Goal: Browse casually: Explore the website without a specific task or goal

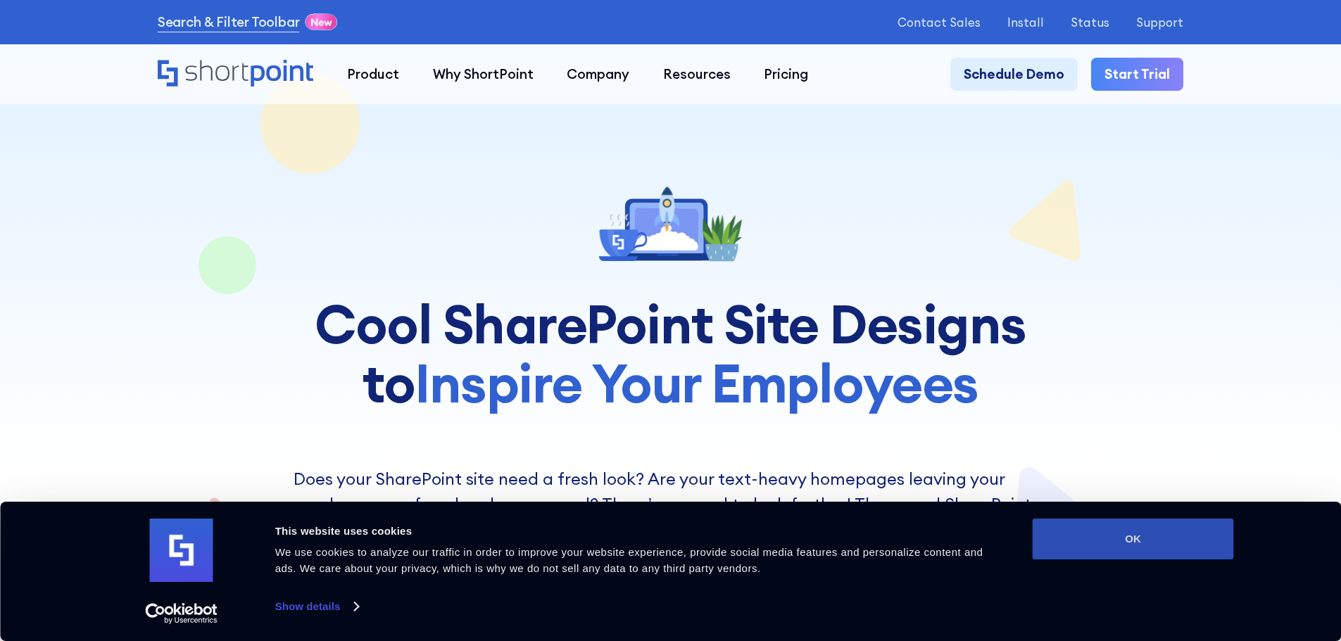
click at [1109, 529] on button "OK" at bounding box center [1133, 539] width 201 height 41
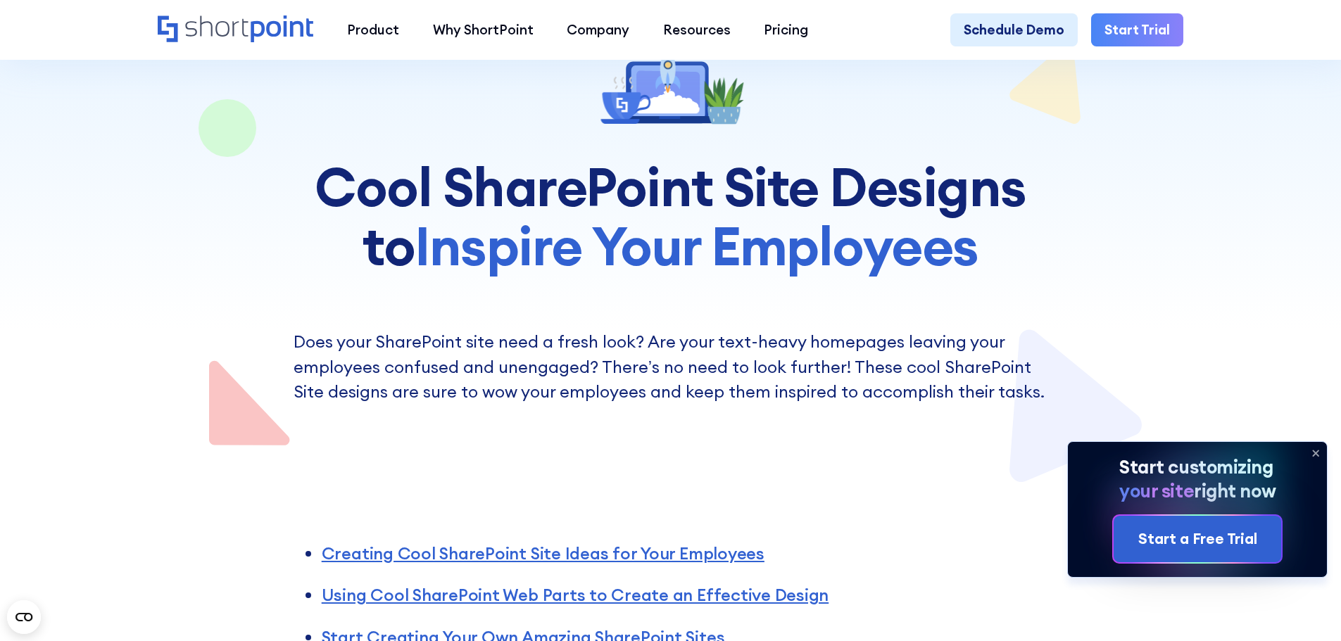
scroll to position [282, 0]
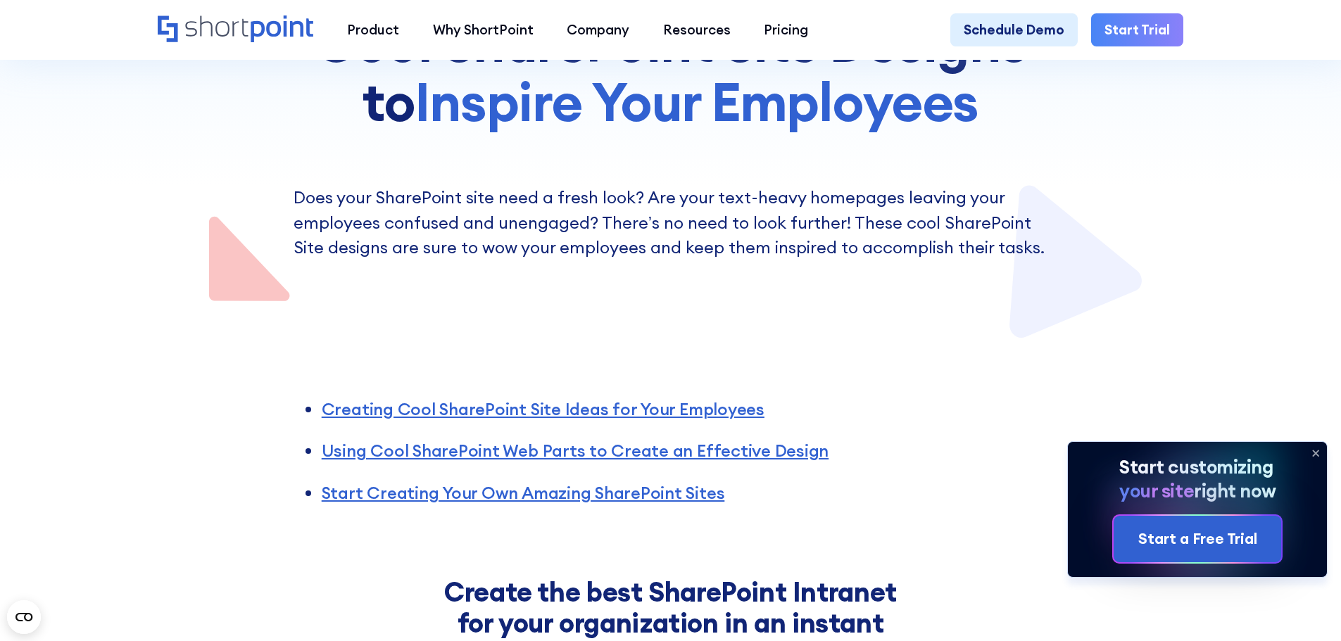
click at [1310, 453] on icon at bounding box center [1315, 453] width 23 height 23
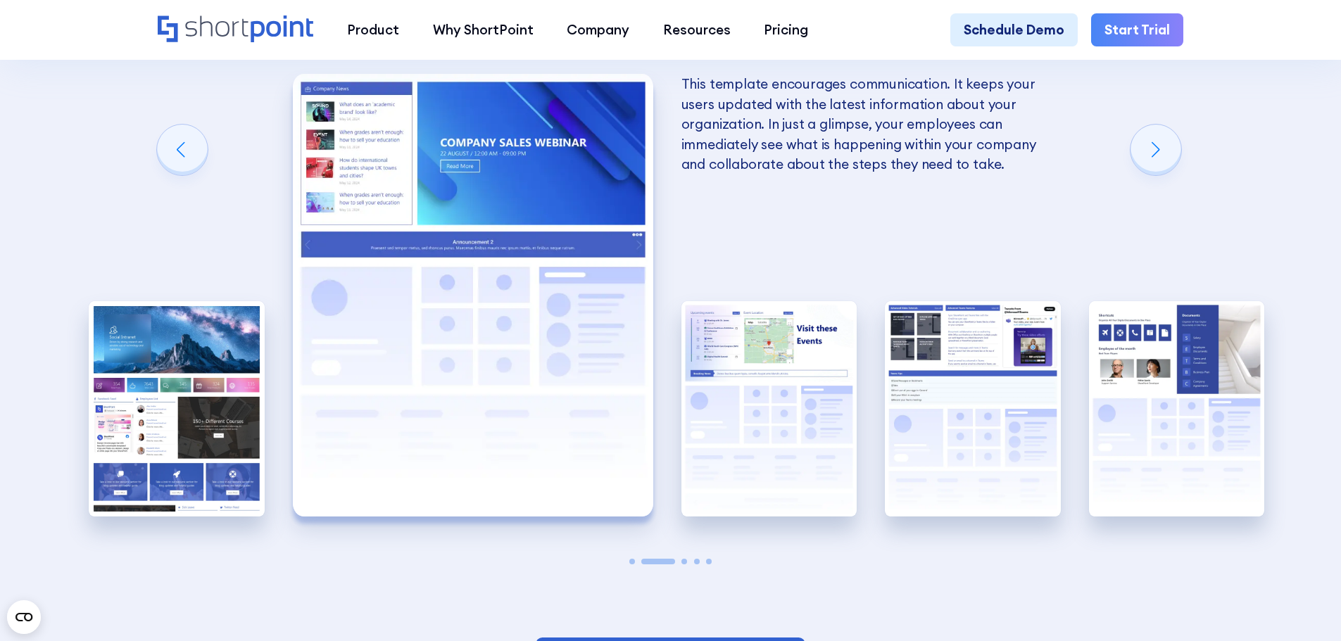
scroll to position [2886, 0]
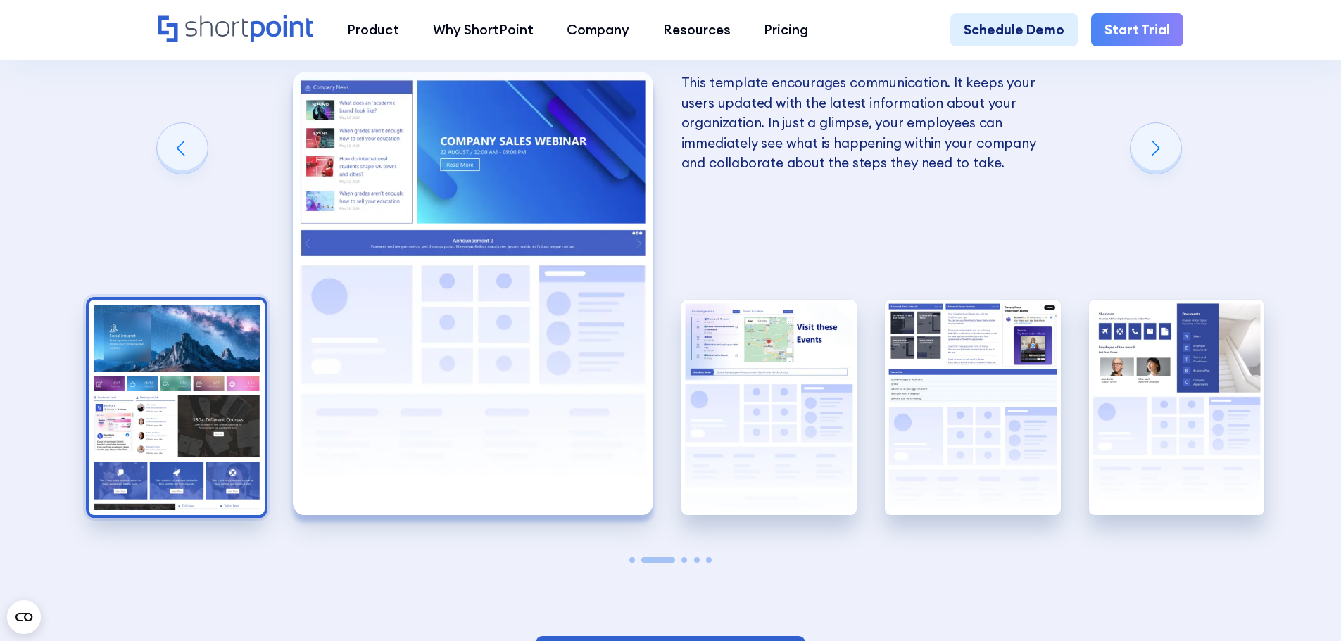
click at [199, 470] on img "1 / 5" at bounding box center [177, 408] width 176 height 216
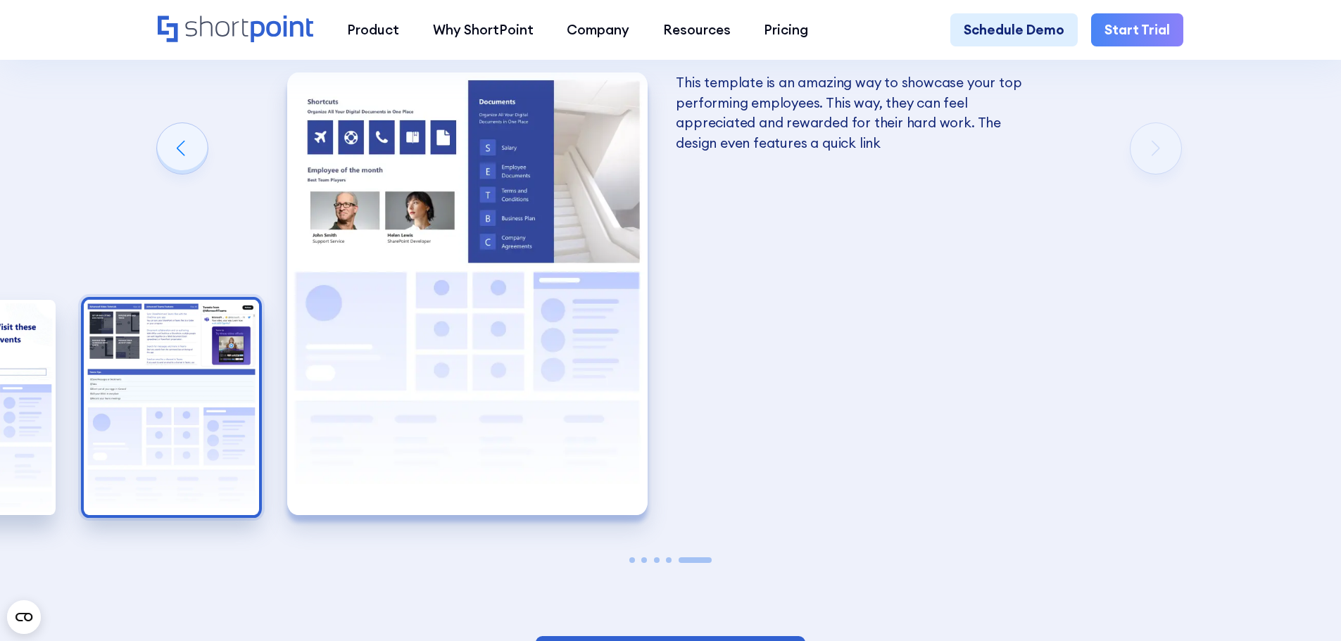
click at [210, 415] on img "4 / 5" at bounding box center [172, 408] width 176 height 216
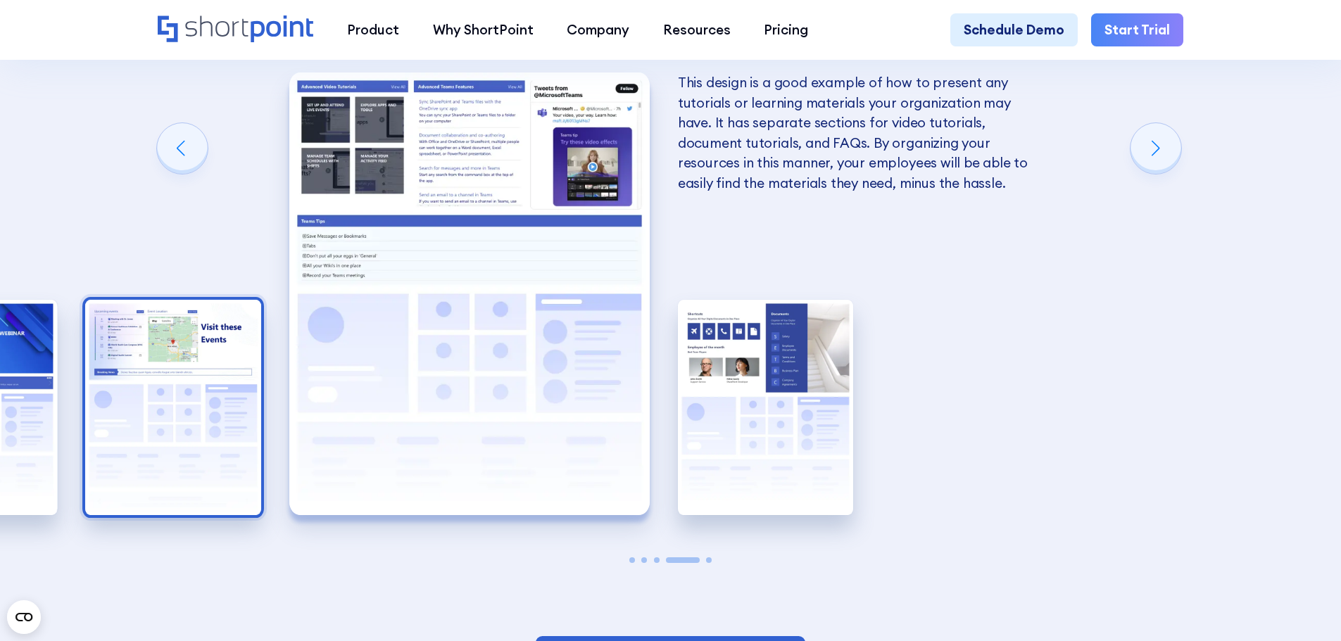
click at [135, 420] on img "3 / 5" at bounding box center [173, 408] width 176 height 216
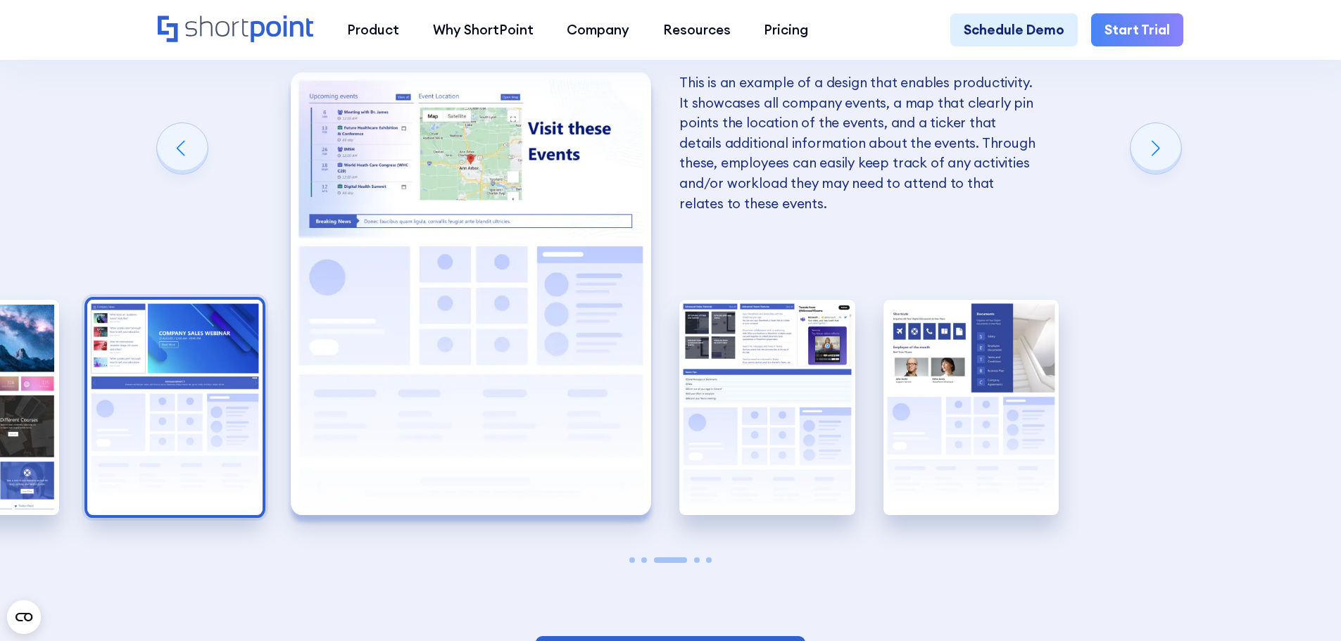
click at [151, 382] on img "2 / 5" at bounding box center [175, 408] width 176 height 216
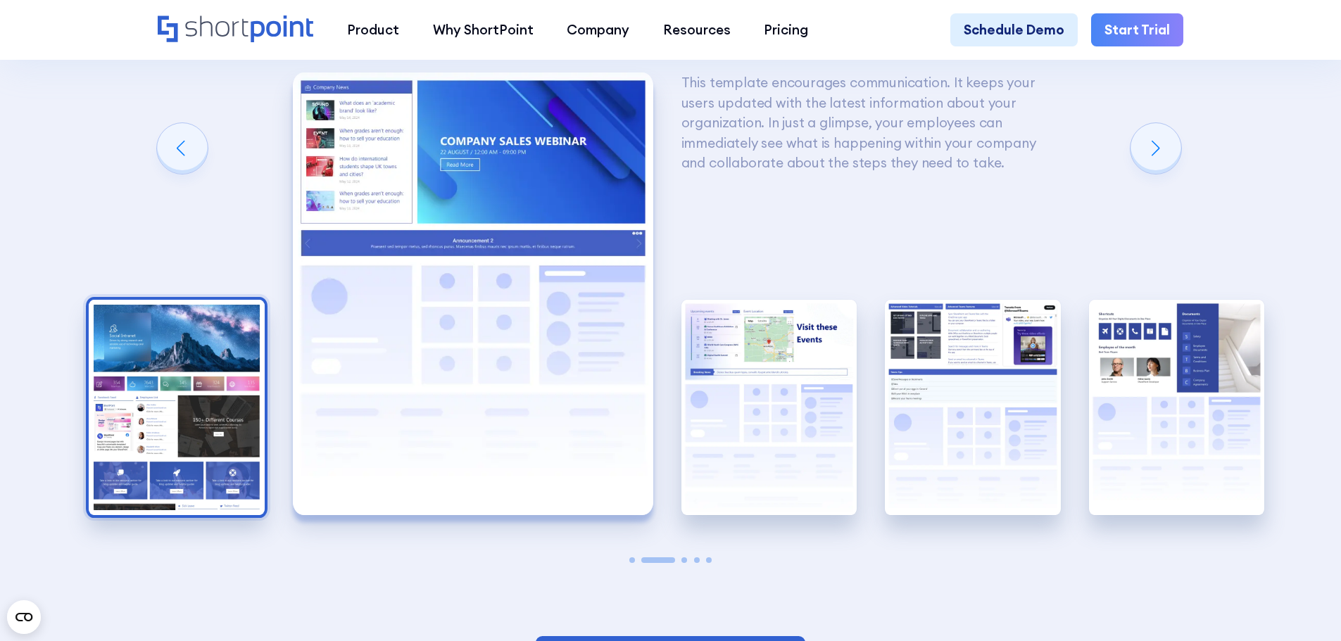
click at [93, 384] on img "1 / 5" at bounding box center [177, 408] width 176 height 216
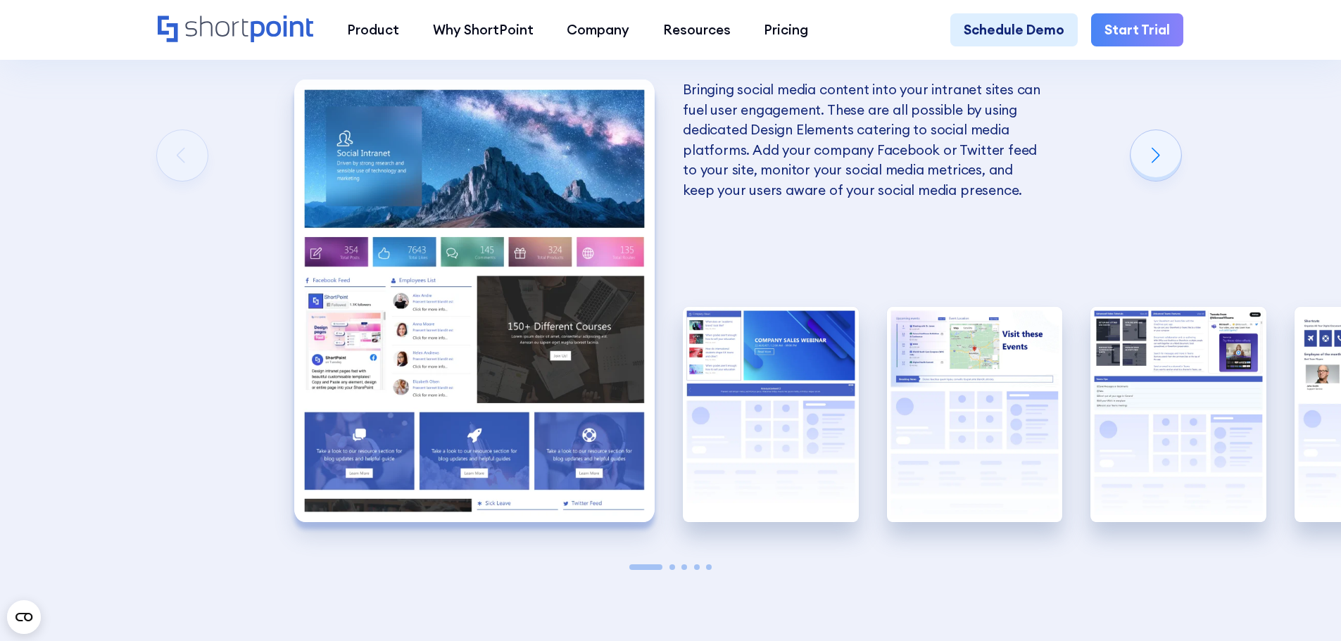
scroll to position [2816, 0]
